Goal: Transaction & Acquisition: Obtain resource

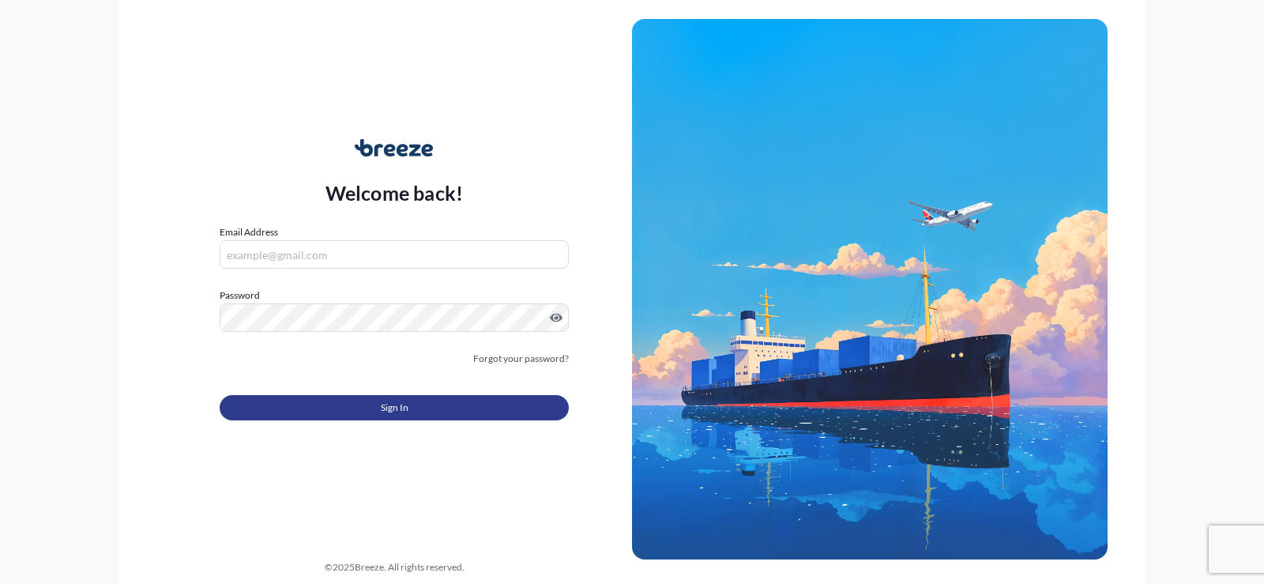
type input "[EMAIL_ADDRESS][DOMAIN_NAME]"
click at [386, 406] on span "Sign In" at bounding box center [395, 408] width 28 height 16
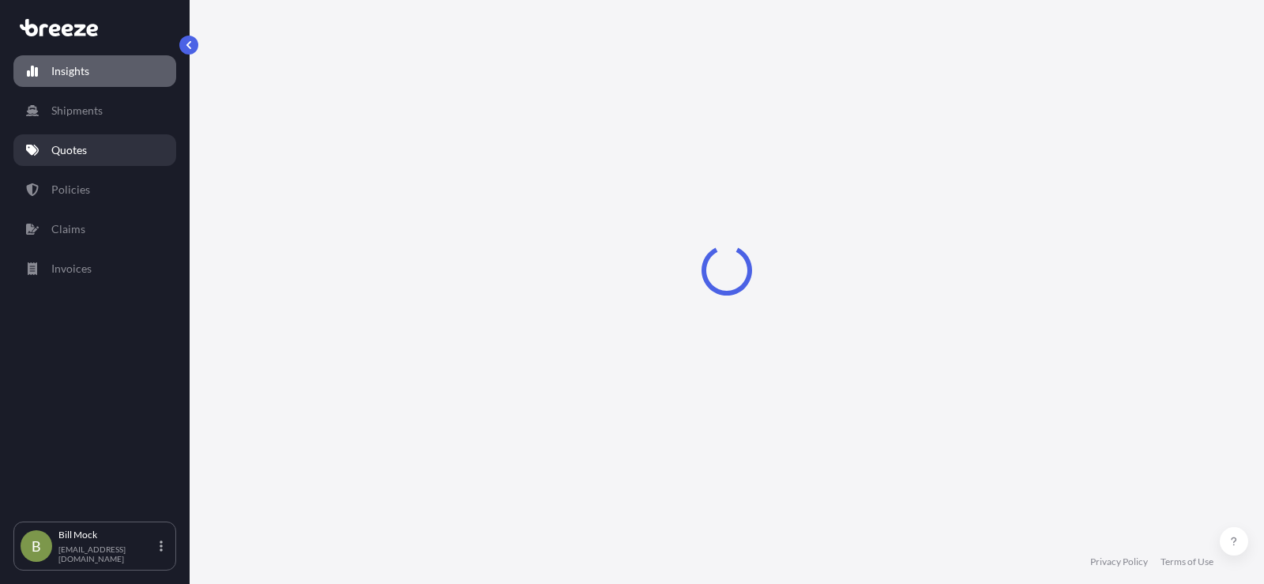
select select "2025"
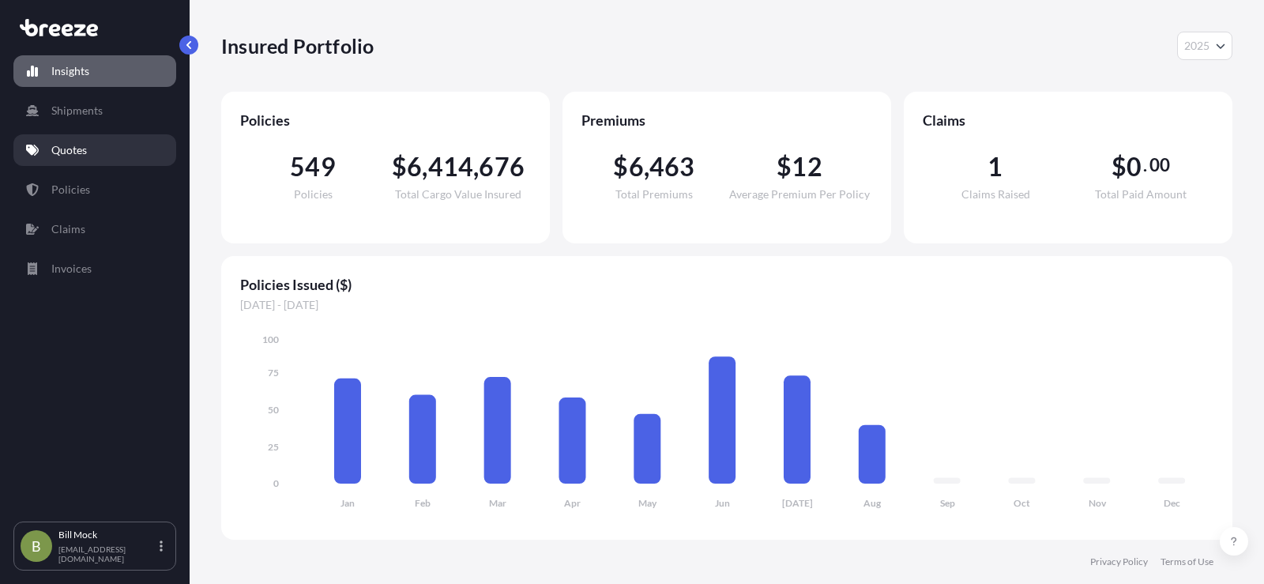
click at [67, 148] on p "Quotes" at bounding box center [69, 150] width 36 height 16
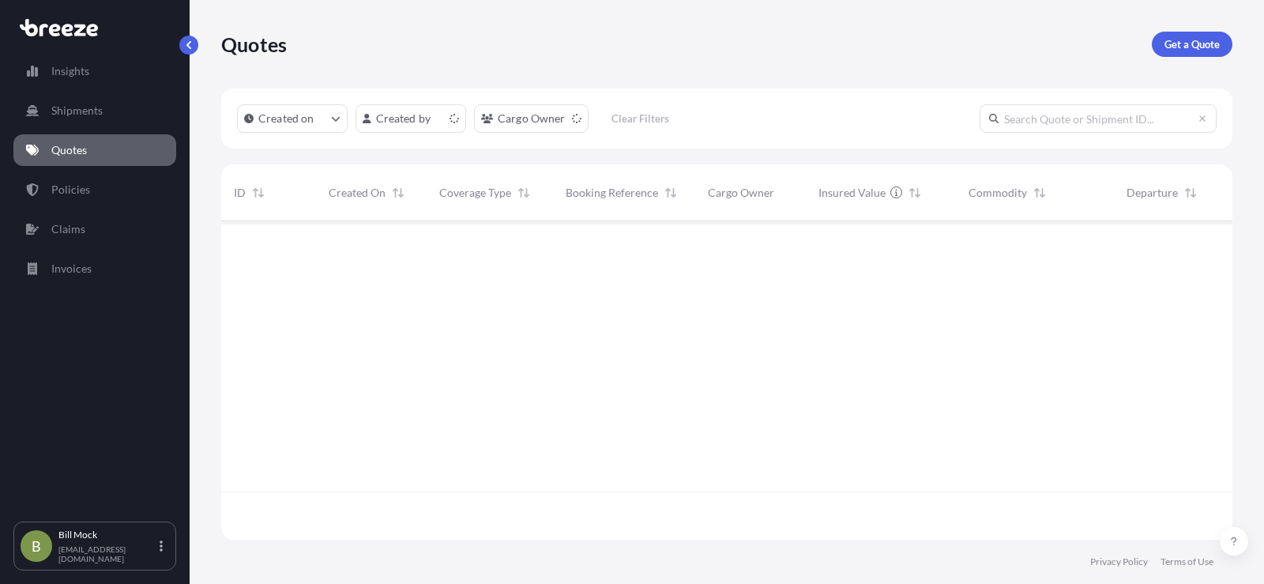
scroll to position [315, 999]
click at [1177, 41] on p "Get a Quote" at bounding box center [1192, 44] width 55 height 16
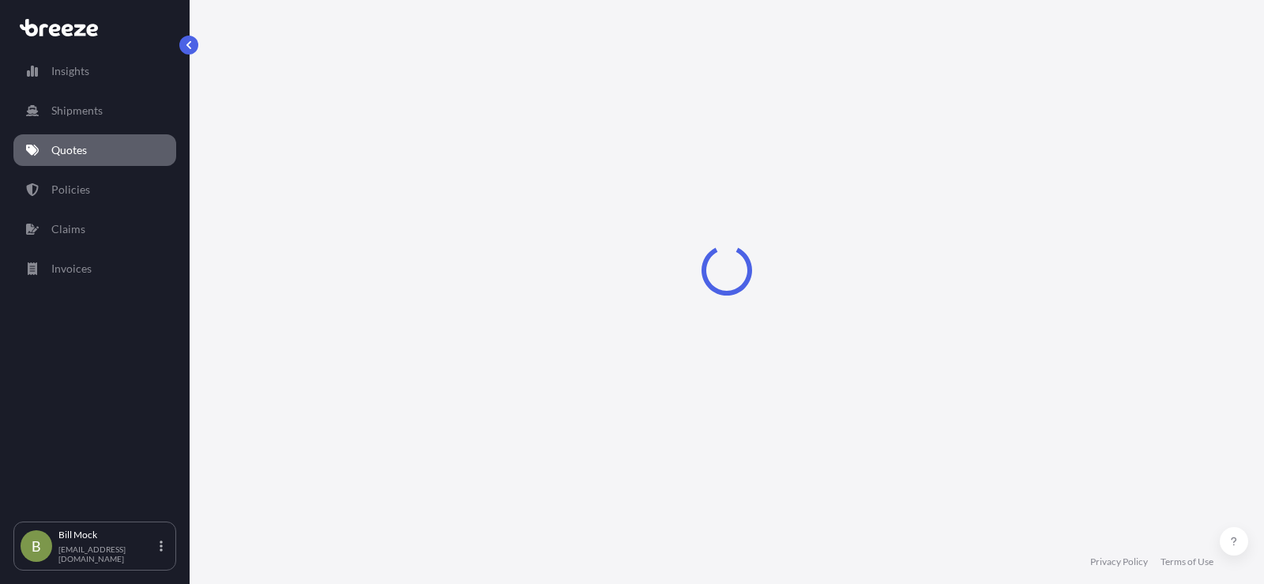
scroll to position [25, 0]
select select "Sea"
select select "1"
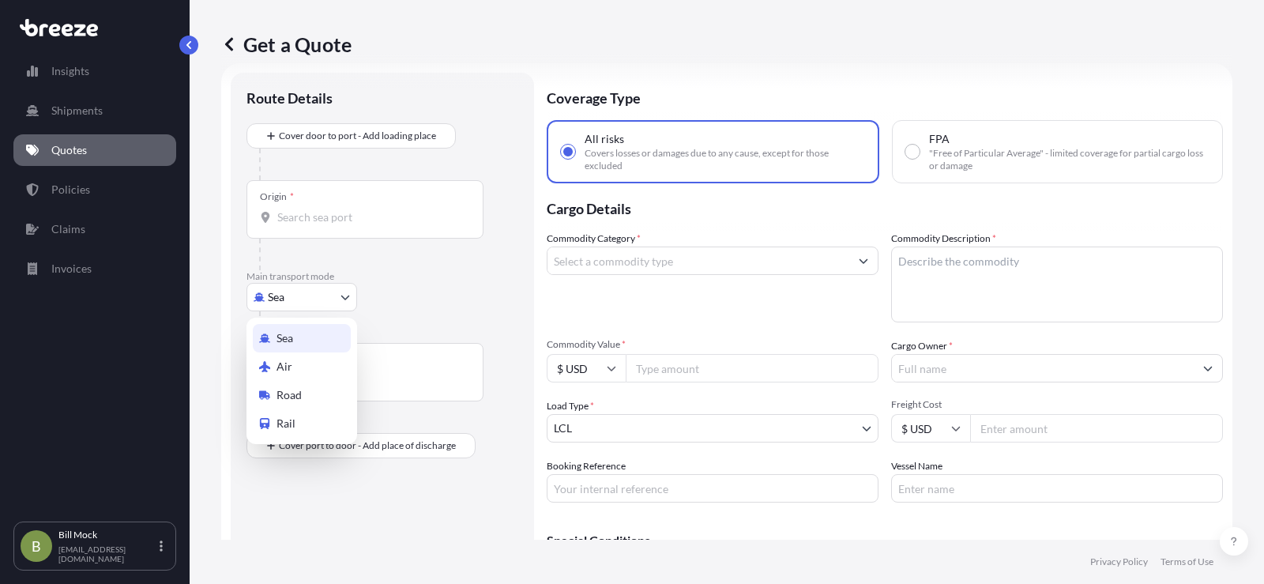
click at [299, 301] on body "Insights Shipments Quotes Policies Claims Invoices B [PERSON_NAME] [EMAIL_ADDRE…" at bounding box center [632, 292] width 1264 height 584
click at [292, 384] on div "Road" at bounding box center [302, 395] width 98 height 28
select select "Road"
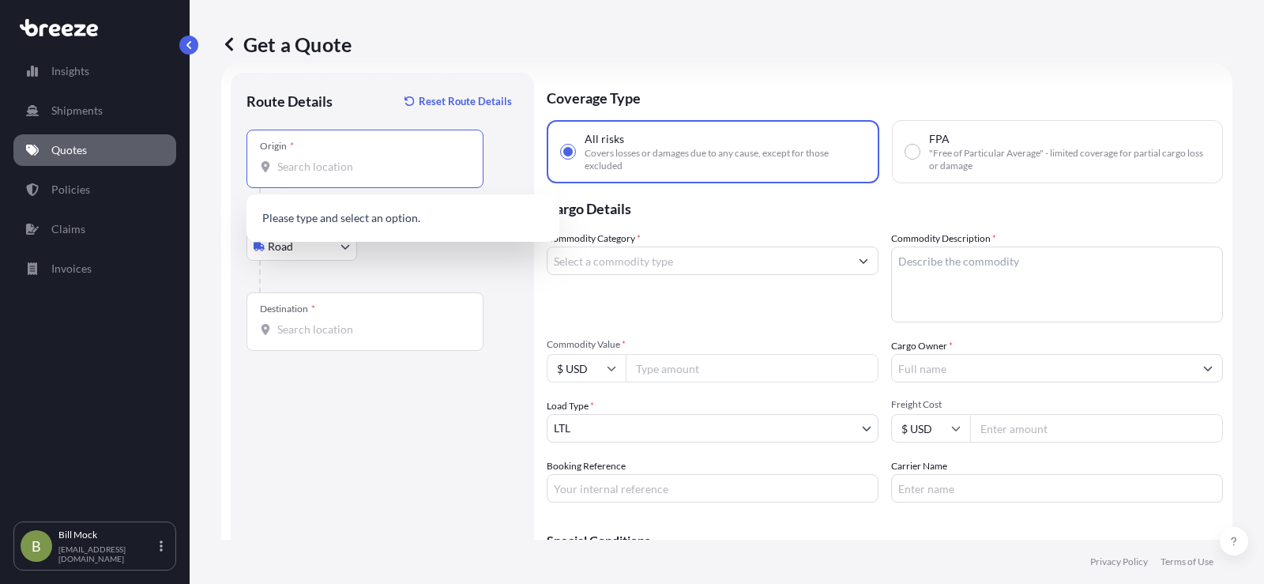
click at [307, 168] on input "Origin *" at bounding box center [370, 167] width 186 height 16
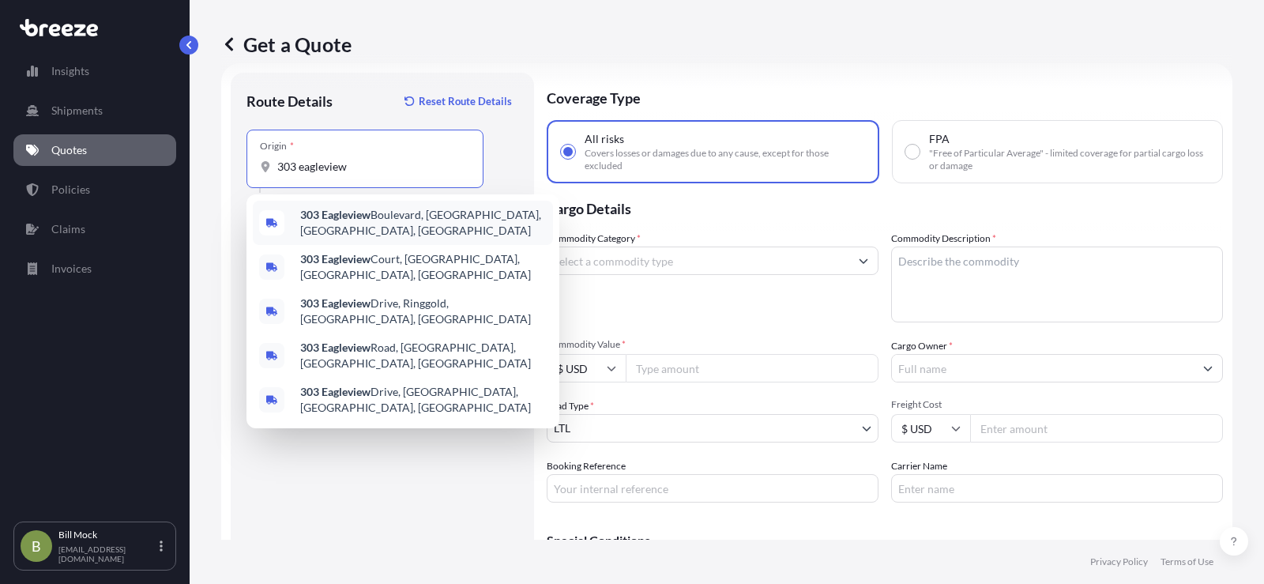
click at [372, 216] on span "[STREET_ADDRESS]" at bounding box center [423, 223] width 247 height 32
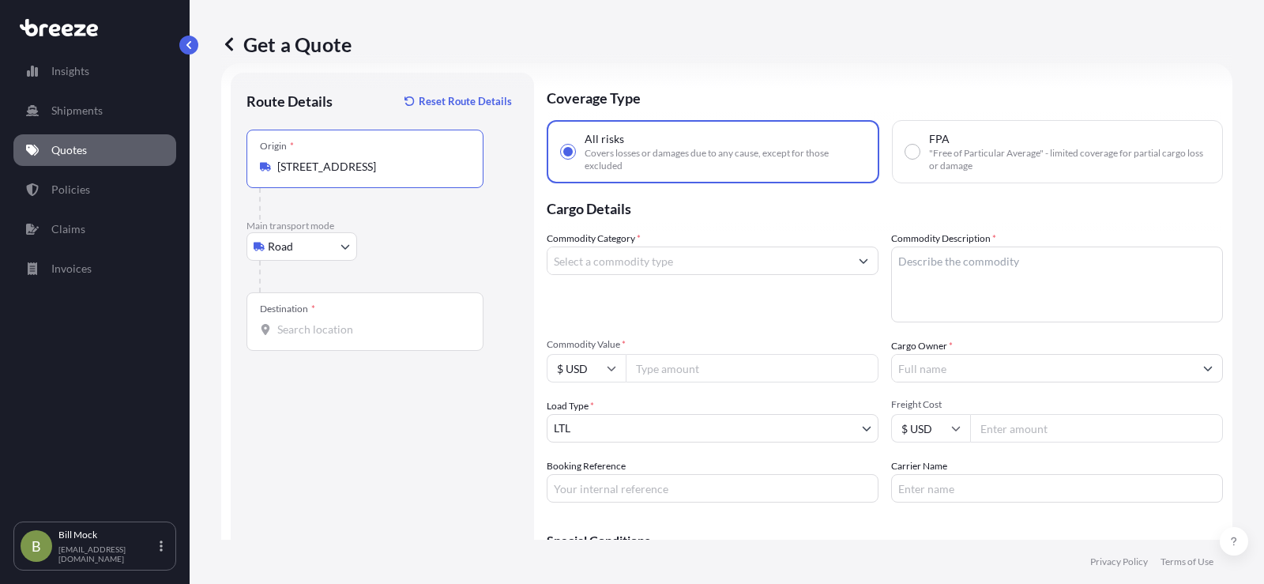
type input "[STREET_ADDRESS]"
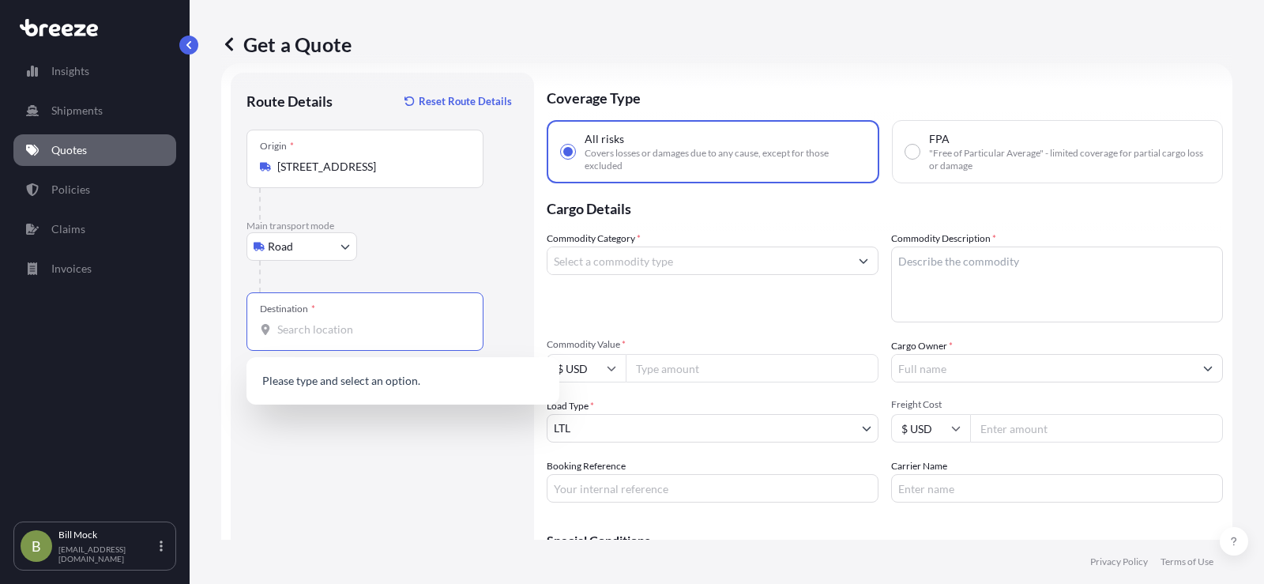
click at [293, 331] on input "Destination *" at bounding box center [370, 330] width 186 height 16
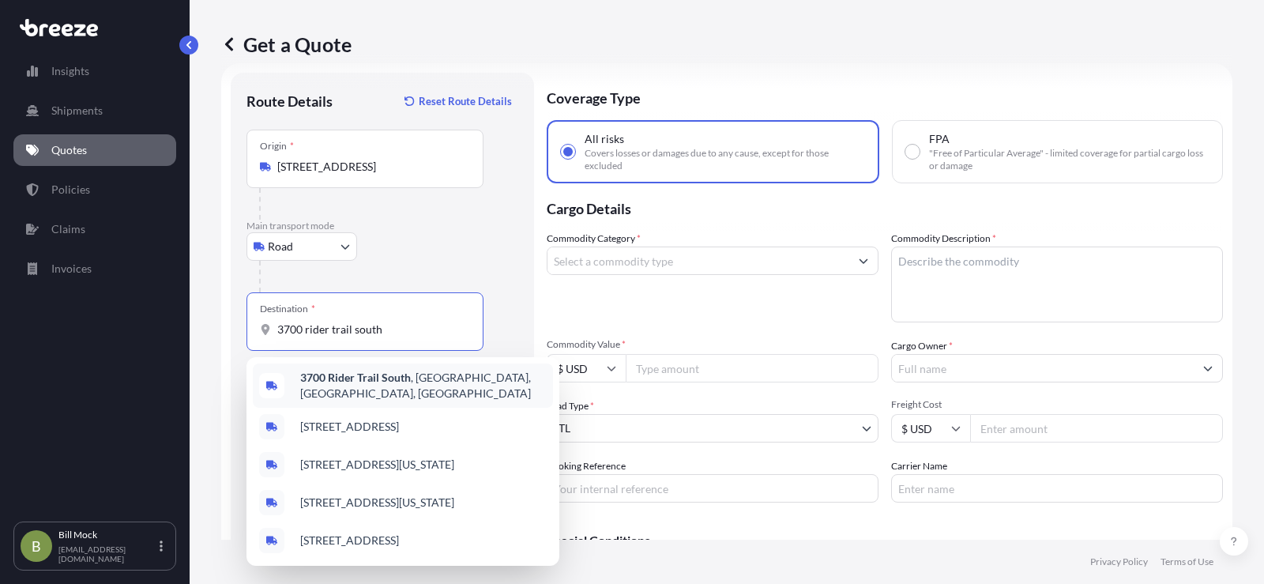
click at [341, 383] on b "3700 Rider Trail South" at bounding box center [355, 377] width 111 height 13
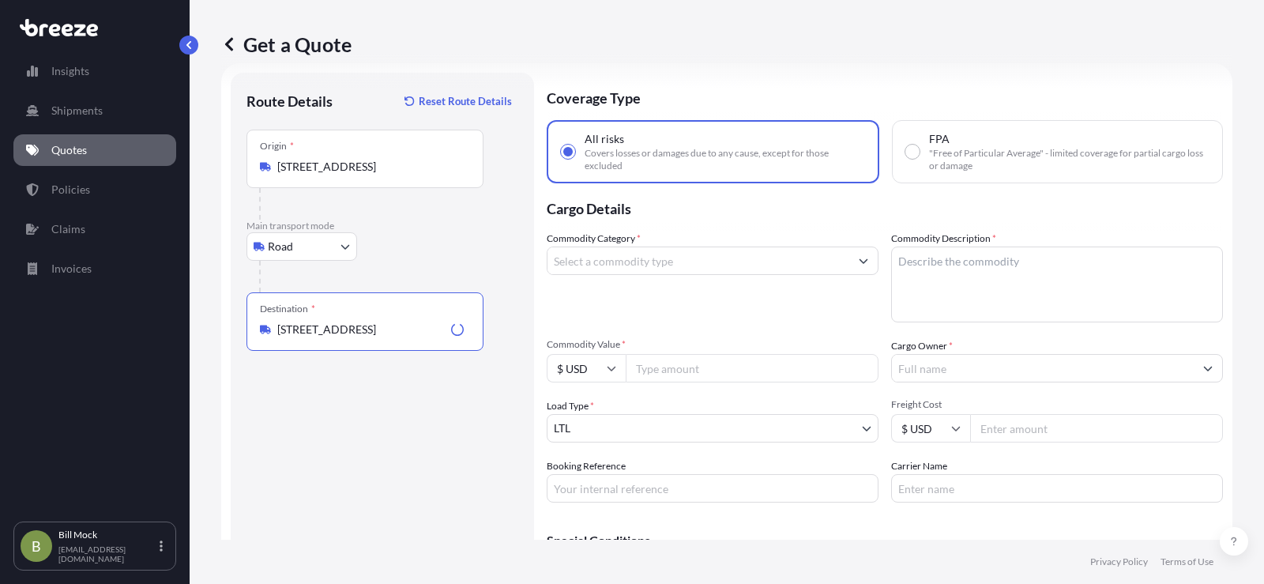
type input "[STREET_ADDRESS]"
click at [599, 266] on input "Commodity Category *" at bounding box center [699, 261] width 302 height 28
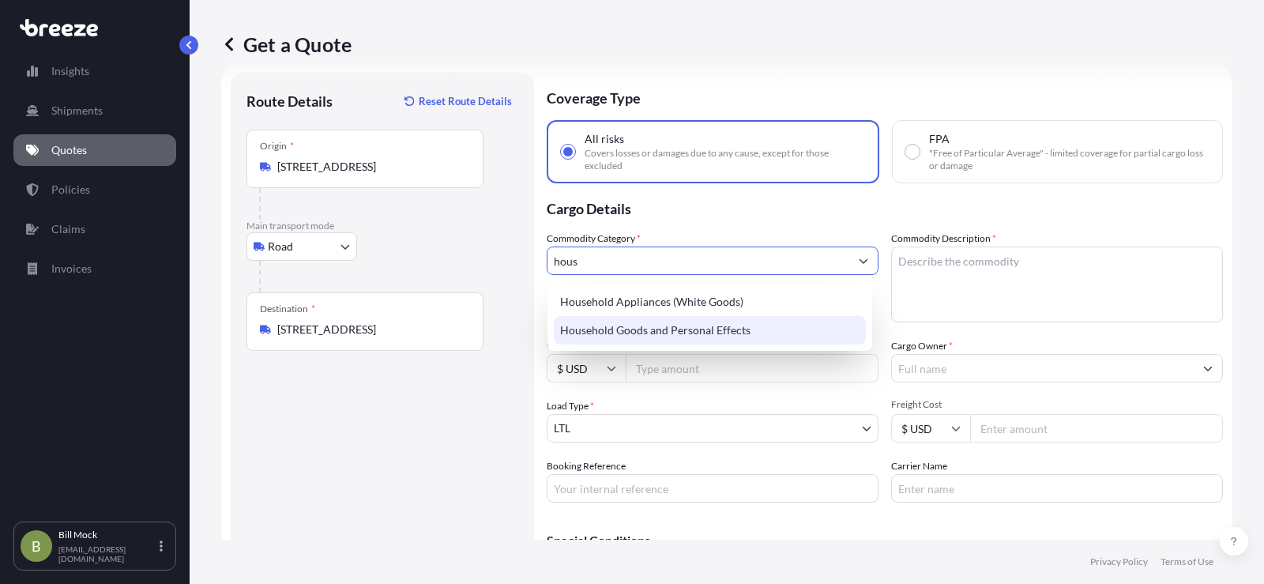
click at [636, 327] on div "Household Goods and Personal Effects" at bounding box center [710, 330] width 312 height 28
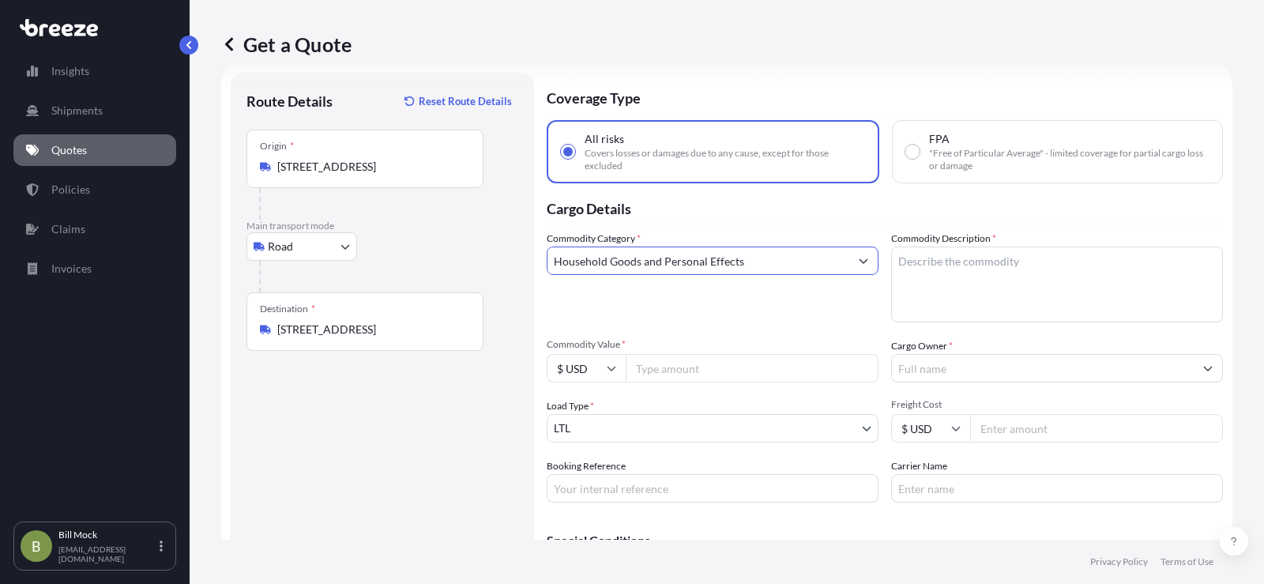
type input "Household Goods and Personal Effects"
click at [926, 254] on textarea "Commodity Description *" at bounding box center [1057, 285] width 332 height 76
type textarea "h"
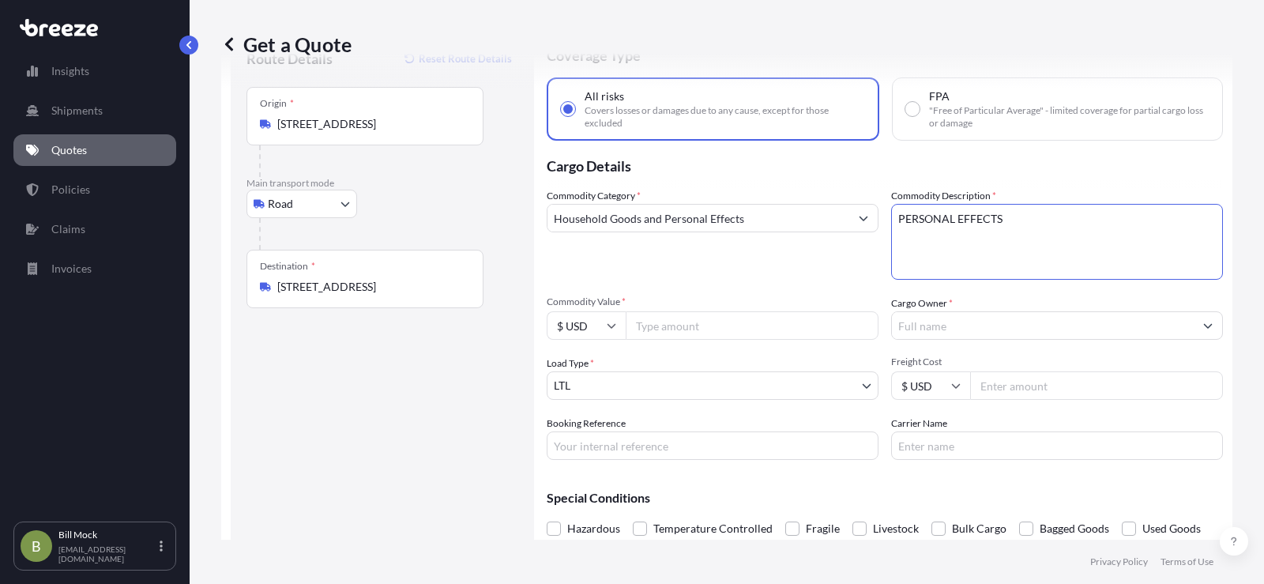
scroll to position [110, 0]
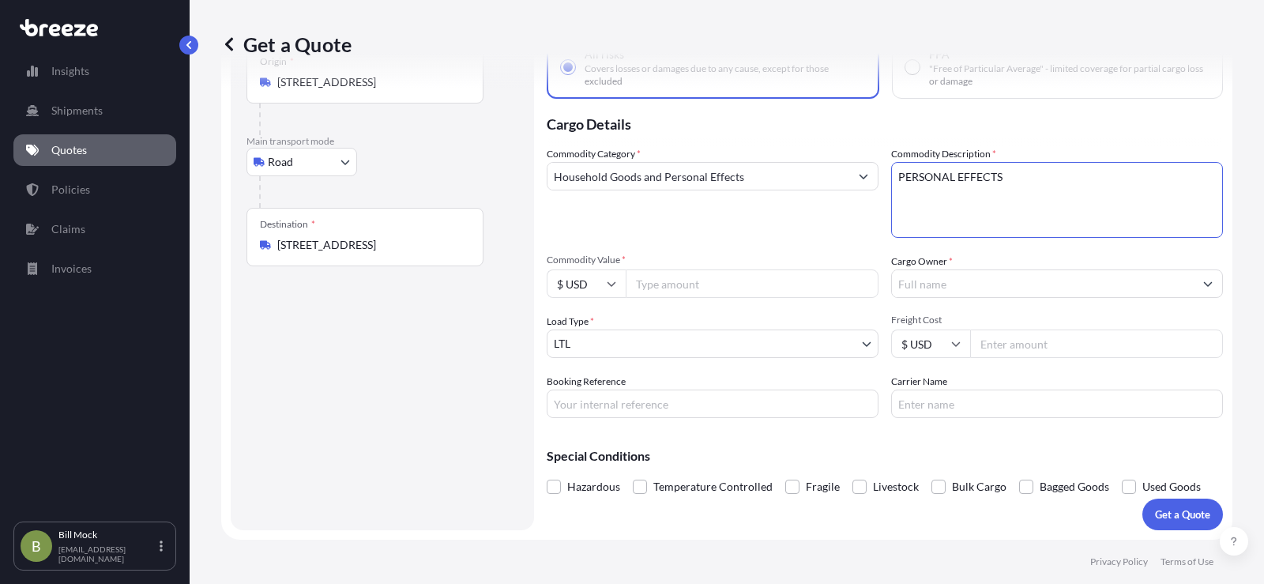
type textarea "PERSONAL EFFECTS"
click at [683, 283] on input "Commodity Value *" at bounding box center [752, 283] width 253 height 28
type input "11218.70"
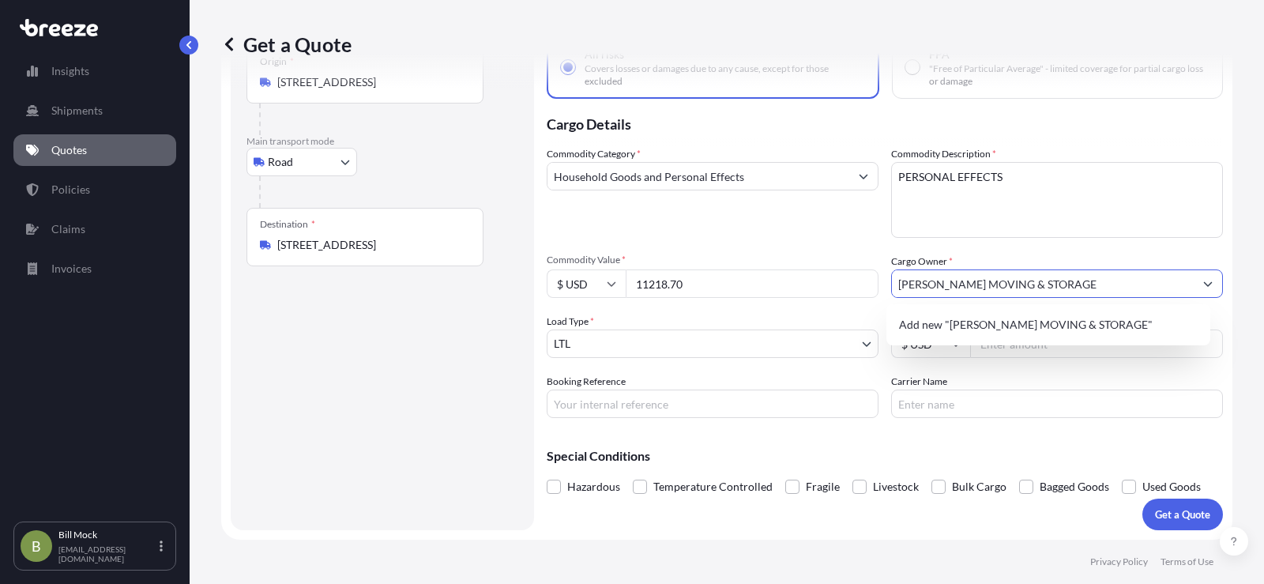
type input "[PERSON_NAME] MOVING & STORAGE"
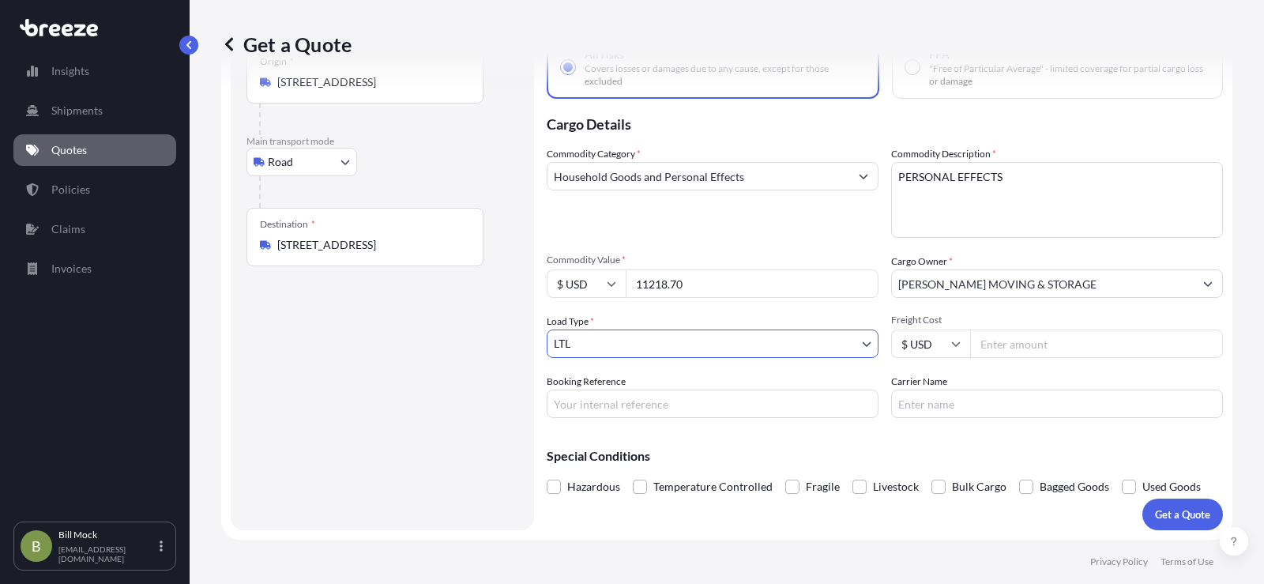
drag, startPoint x: 560, startPoint y: 408, endPoint x: 583, endPoint y: 392, distance: 28.3
click at [561, 408] on input "Booking Reference" at bounding box center [713, 404] width 332 height 28
type input "483182"
type input "[PERSON_NAME] EXPRESS"
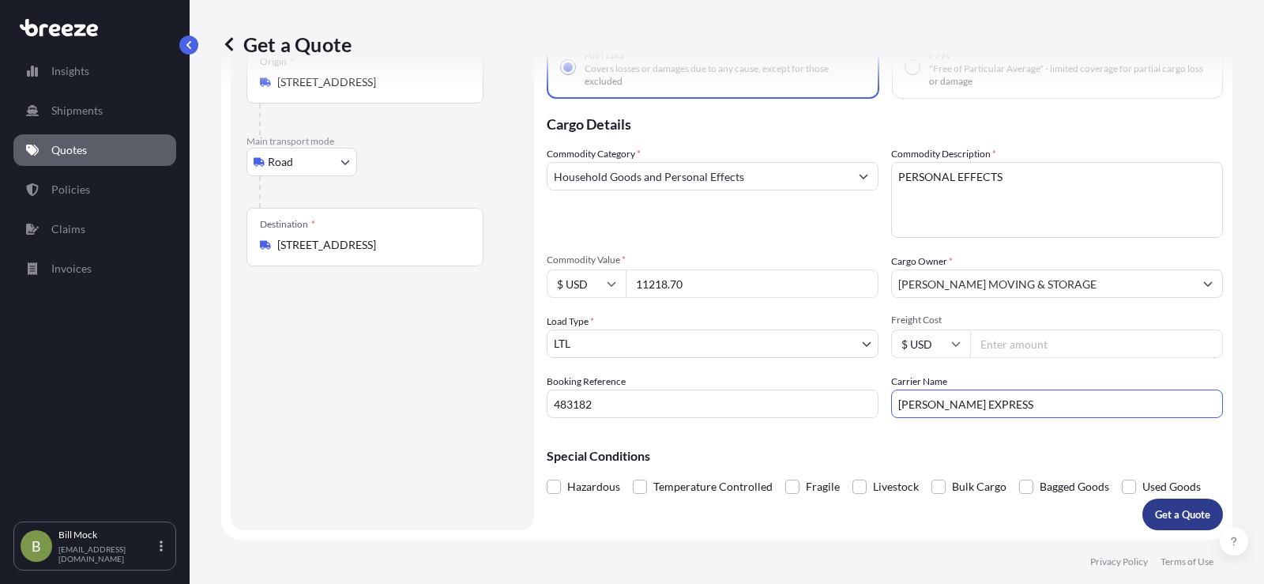
click at [1143, 513] on button "Get a Quote" at bounding box center [1183, 515] width 81 height 32
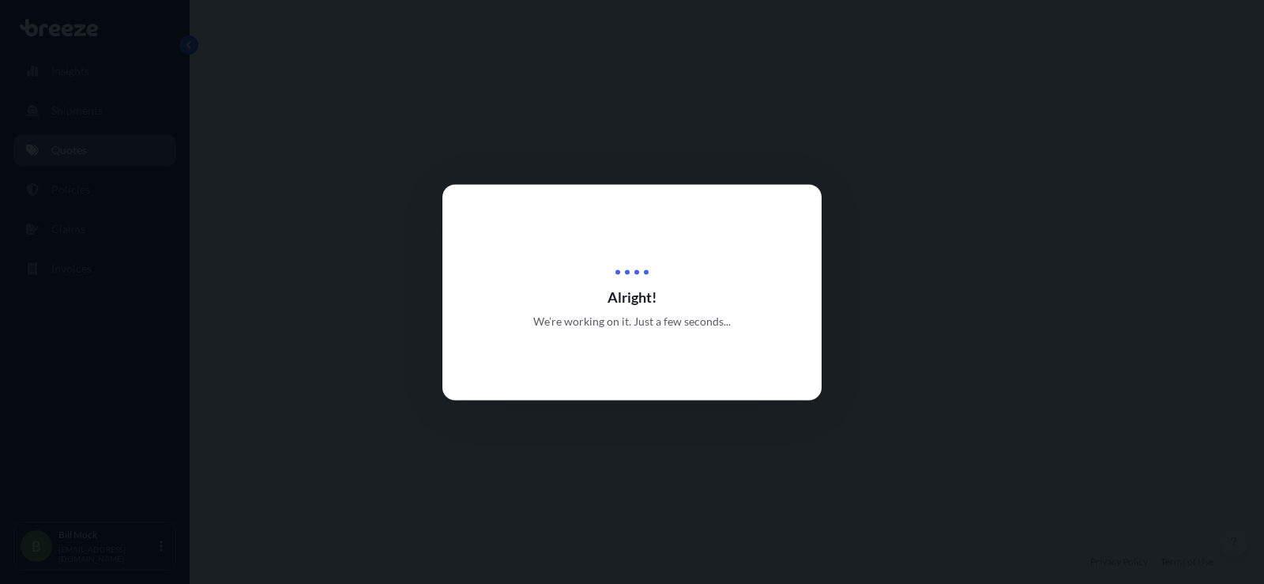
select select "Road"
select select "1"
